Goal: Task Accomplishment & Management: Use online tool/utility

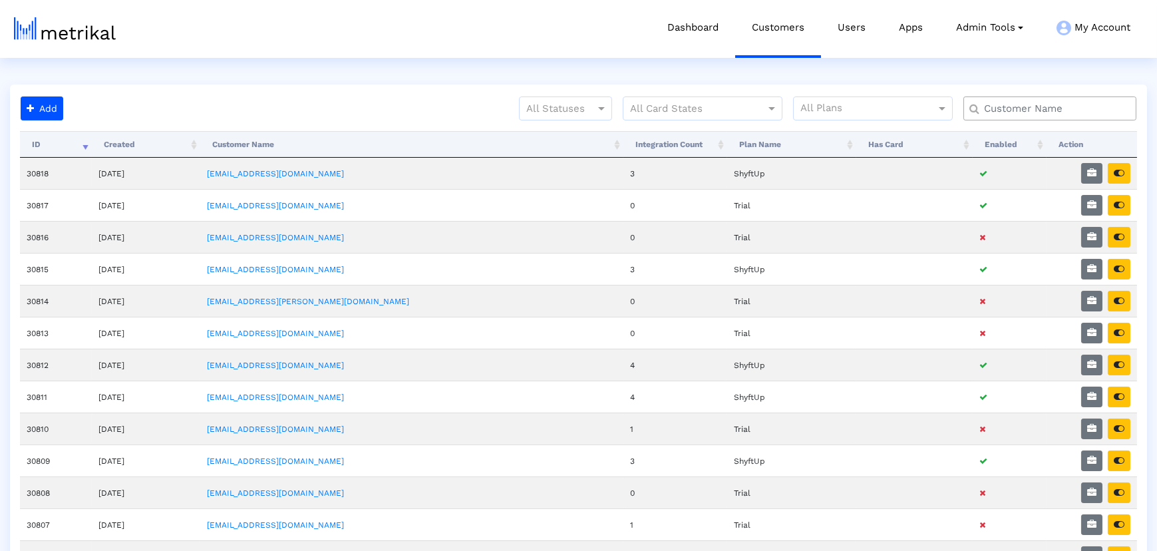
click at [999, 102] on input "text" at bounding box center [1053, 109] width 156 height 14
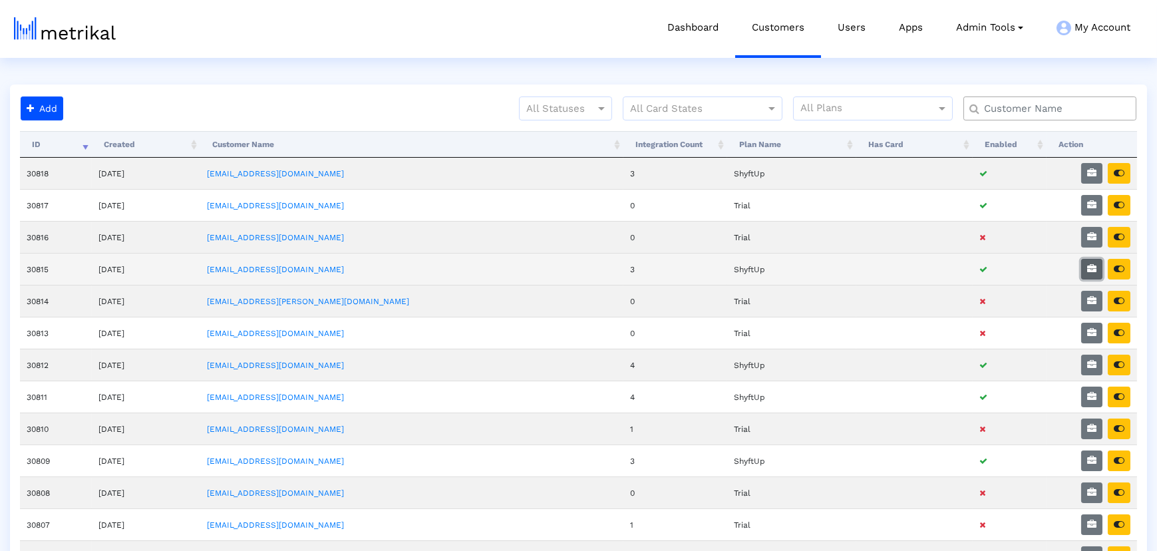
click at [1084, 266] on button "button" at bounding box center [1092, 269] width 21 height 21
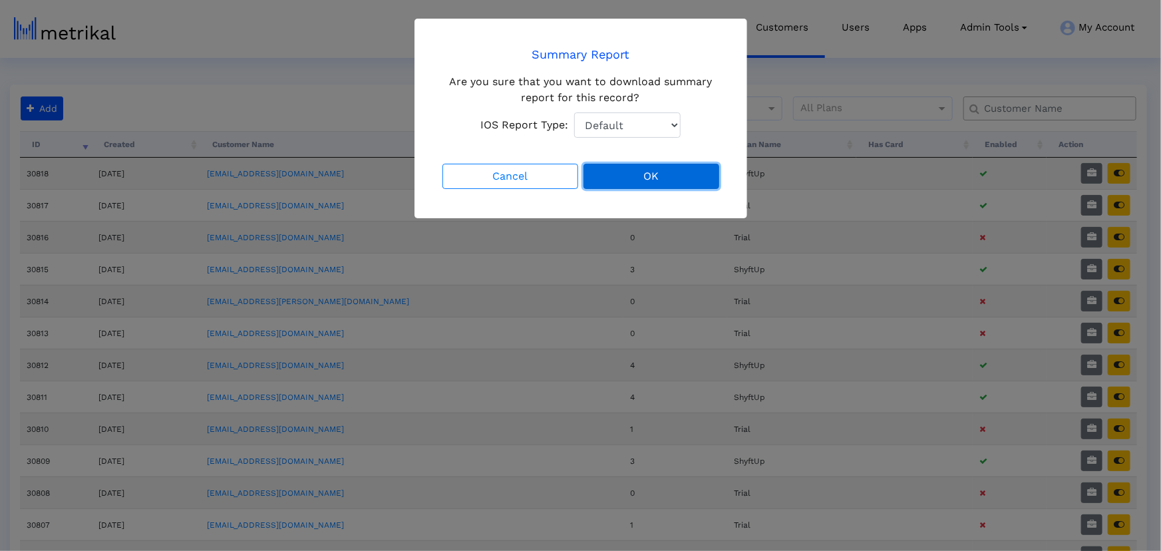
click at [712, 176] on button "OK" at bounding box center [652, 176] width 136 height 25
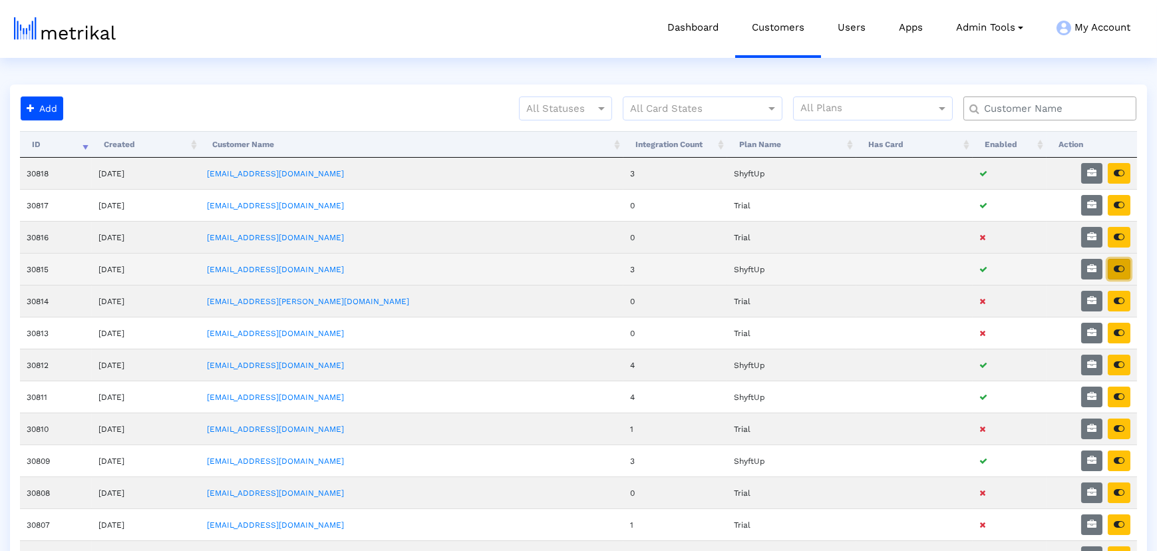
click at [1123, 273] on button "button" at bounding box center [1119, 269] width 23 height 21
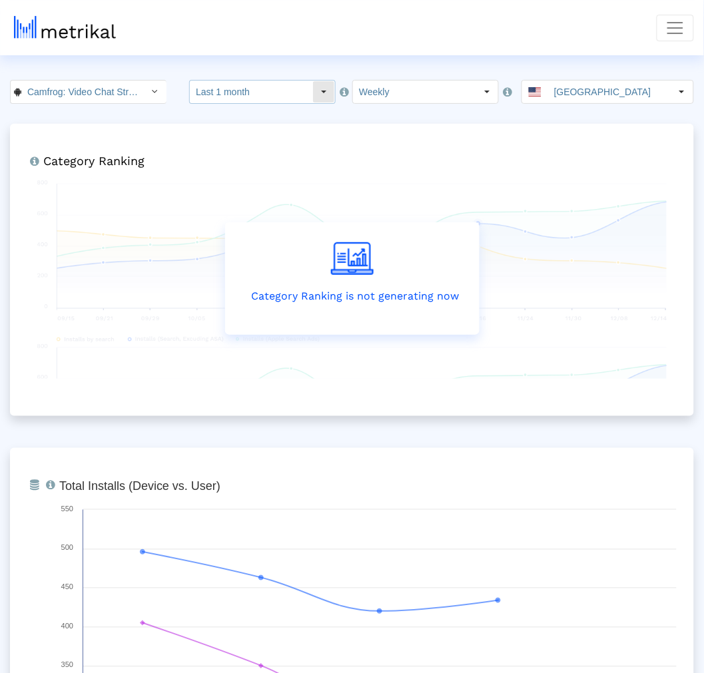
drag, startPoint x: 238, startPoint y: 89, endPoint x: 245, endPoint y: 101, distance: 13.7
click at [240, 89] on input "Last 1 month" at bounding box center [251, 92] width 122 height 23
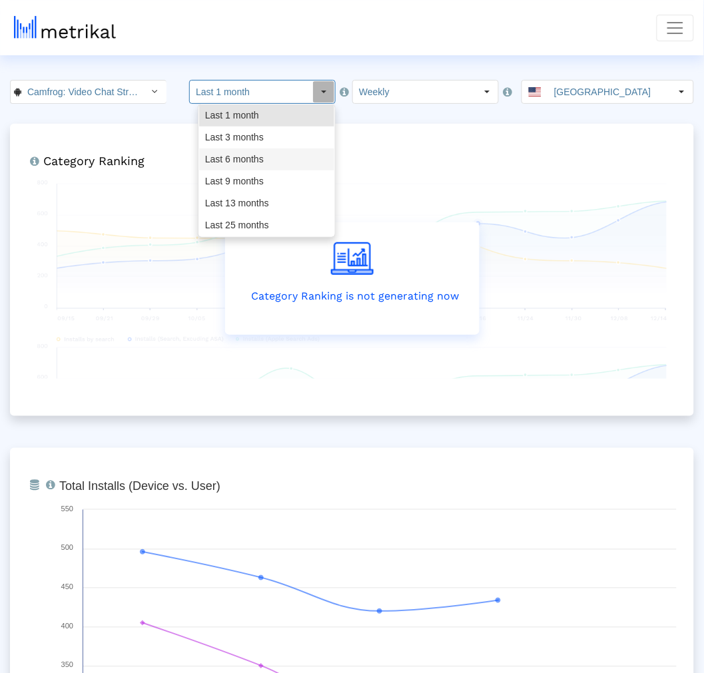
click at [250, 162] on div "Last 6 months" at bounding box center [266, 159] width 135 height 22
type input "Last 6 months"
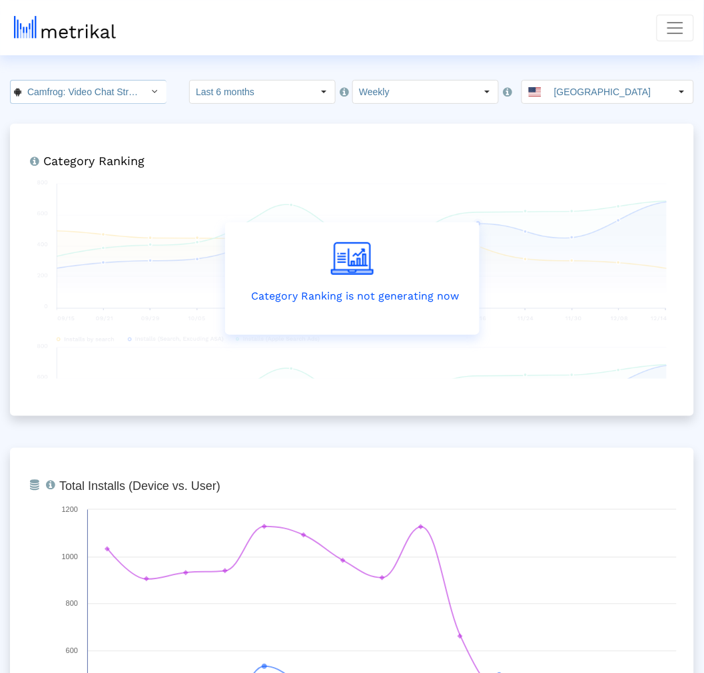
click at [108, 88] on input "Camfrog: Video Chat Strangers < com.camshare.camfrog.android >" at bounding box center [81, 92] width 120 height 23
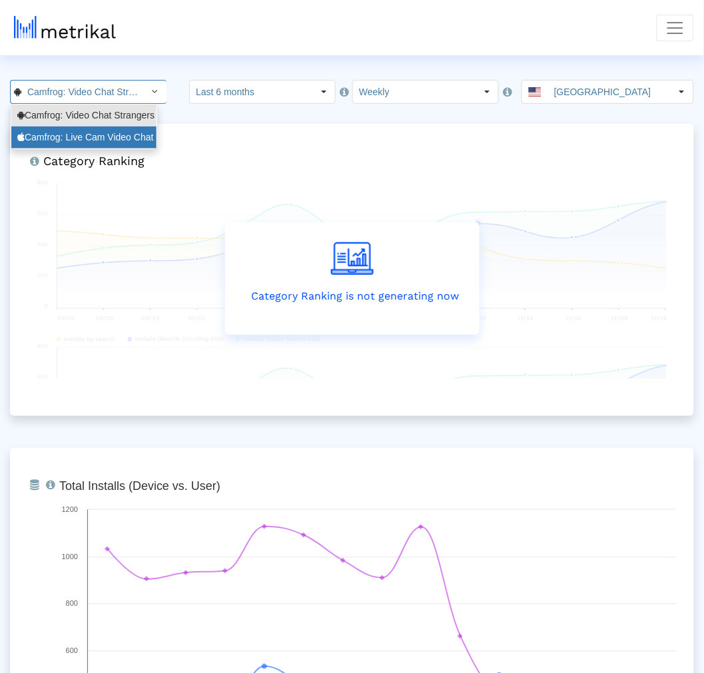
click at [100, 130] on div "Camfrog: Live Cam Video Chat <694578768>" at bounding box center [83, 137] width 145 height 22
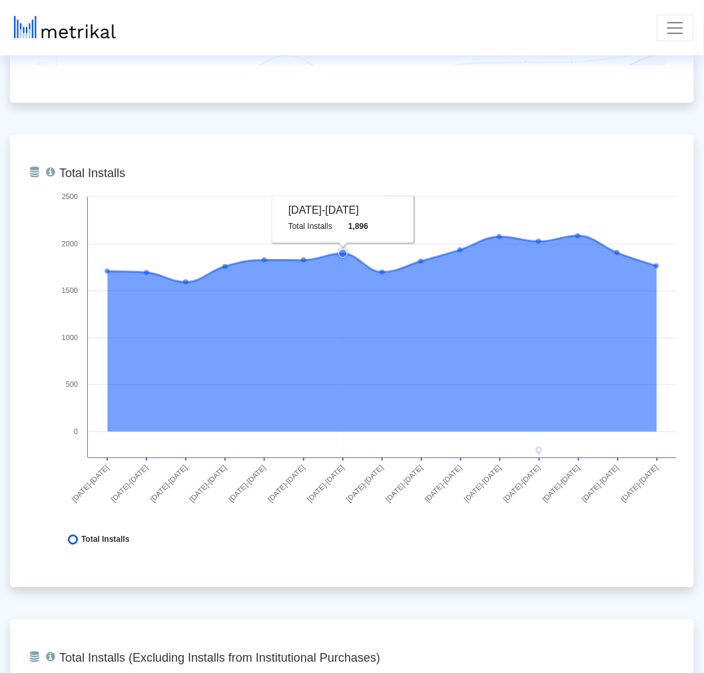
scroll to position [369, 0]
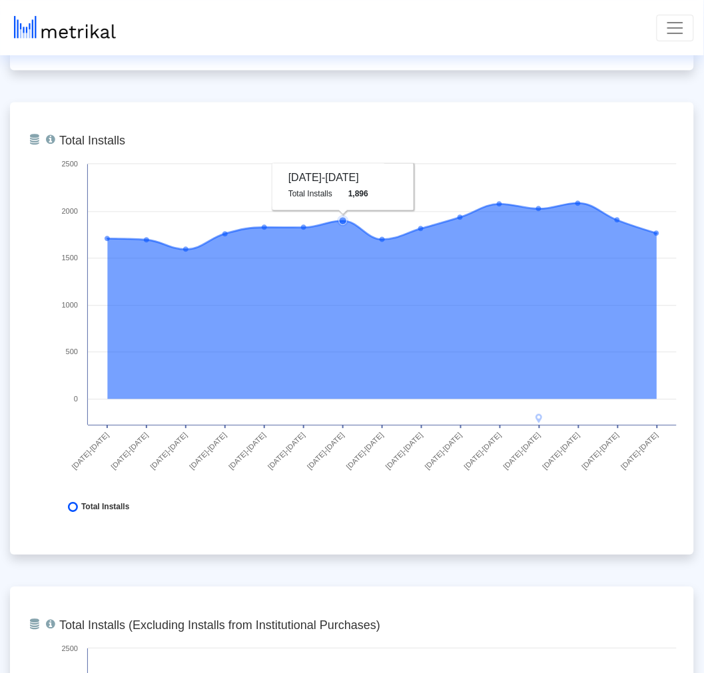
click at [300, 533] on div "From Database Total installs that the app received from all sources, reported b…" at bounding box center [352, 329] width 684 height 453
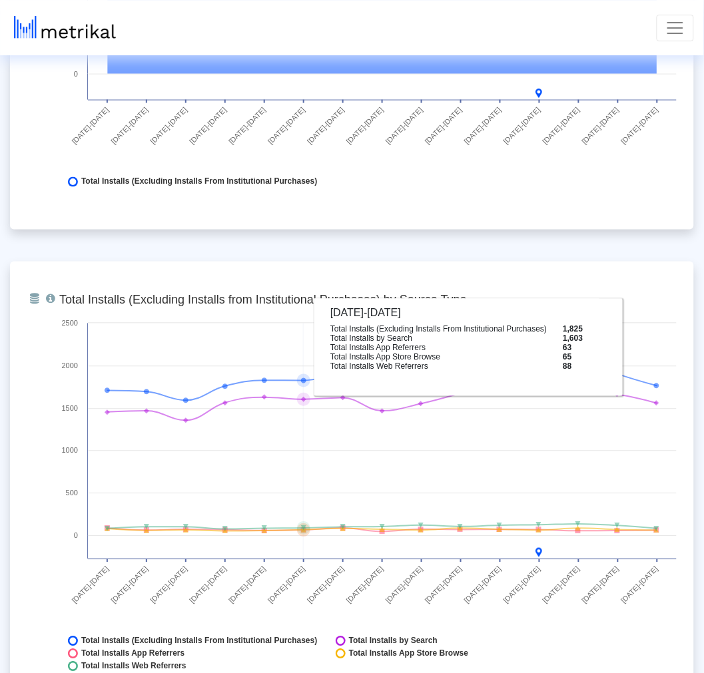
scroll to position [1257, 0]
